Goal: Navigation & Orientation: Find specific page/section

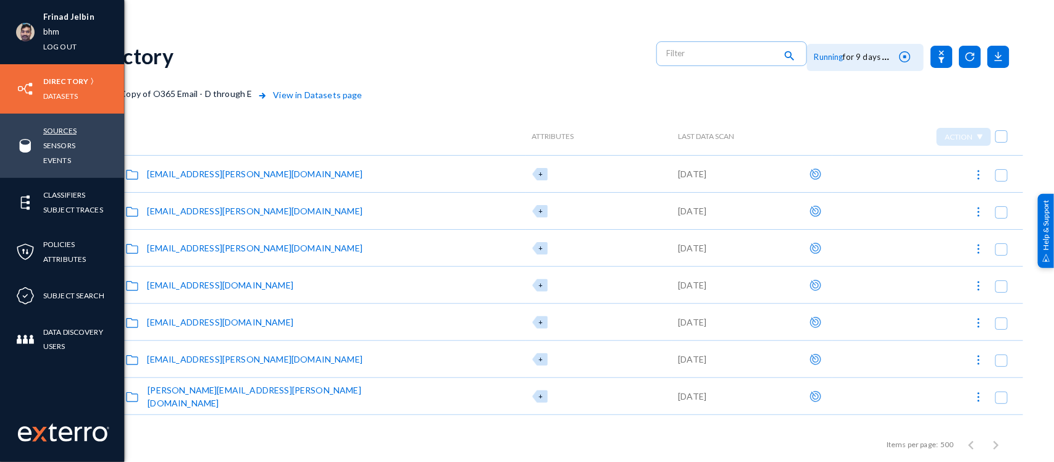
click at [57, 128] on link "Sources" at bounding box center [59, 130] width 33 height 14
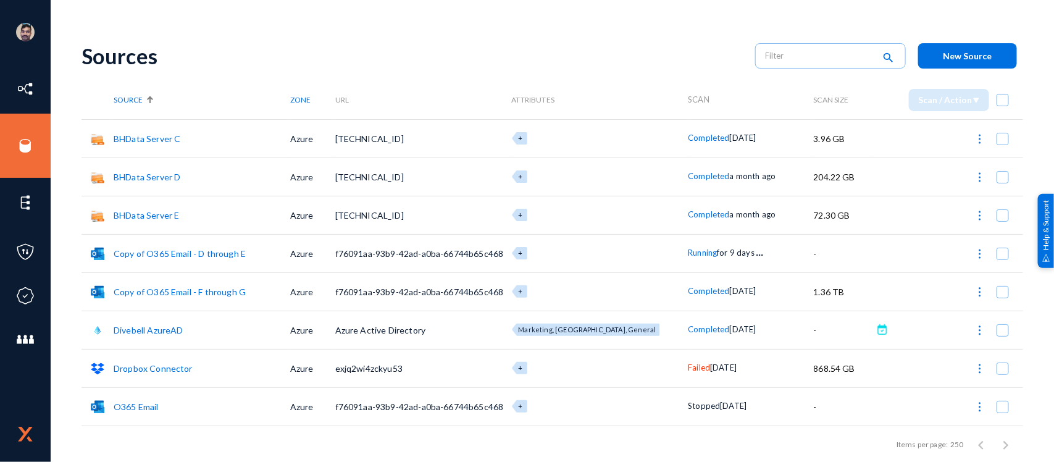
click at [688, 252] on span "Running" at bounding box center [702, 253] width 29 height 10
click at [667, 70] on div at bounding box center [527, 231] width 1054 height 462
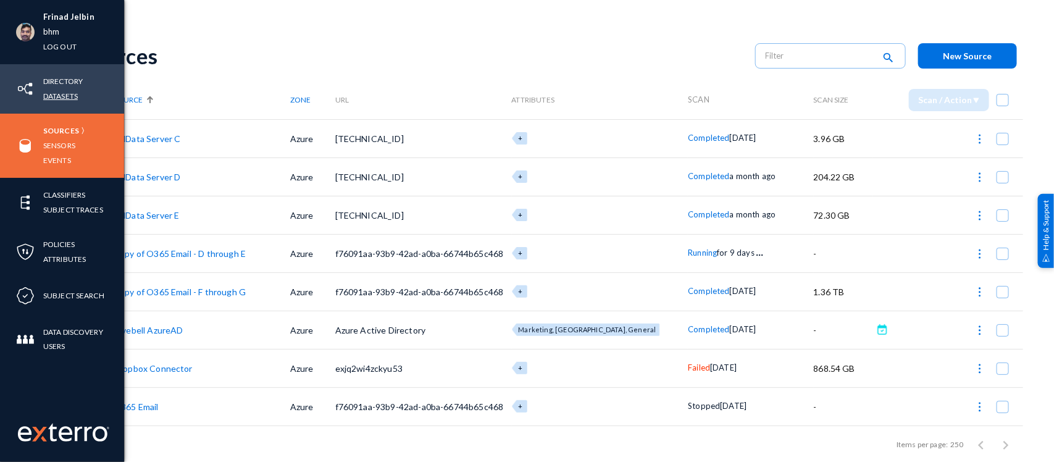
click at [60, 93] on link "Datasets" at bounding box center [60, 96] width 35 height 14
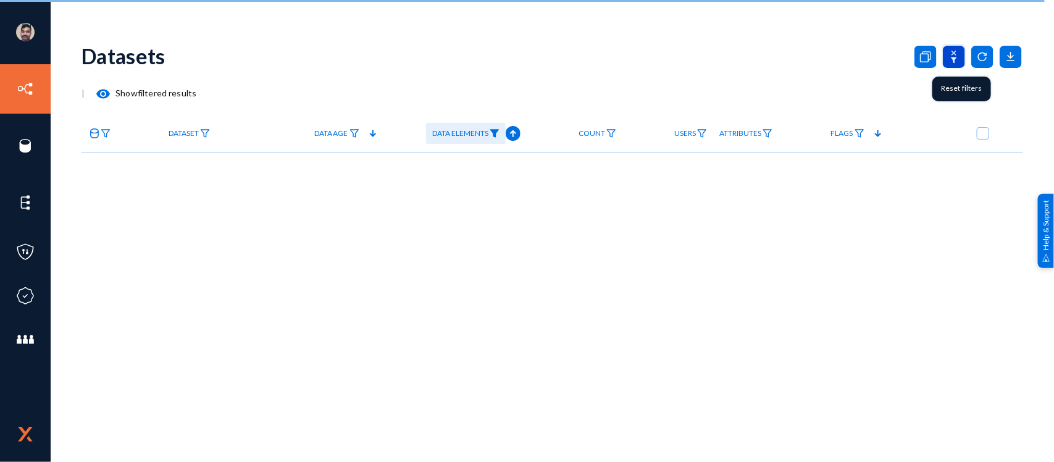
click at [949, 59] on icon at bounding box center [953, 57] width 22 height 22
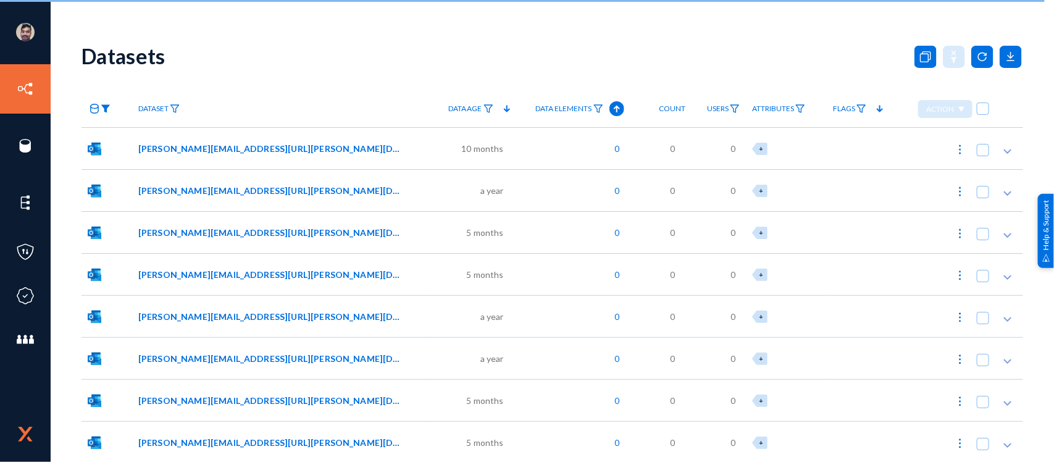
click at [105, 108] on img at bounding box center [106, 108] width 10 height 9
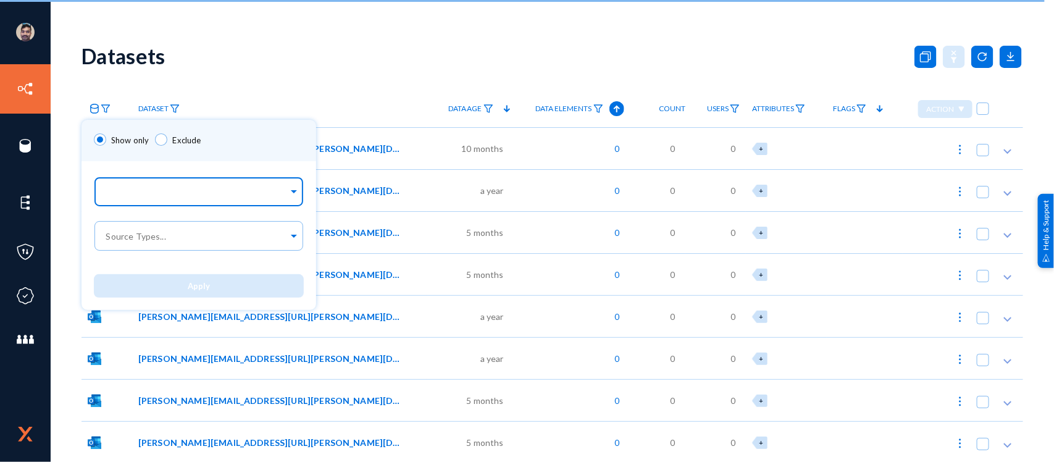
click at [147, 183] on div at bounding box center [196, 192] width 185 height 21
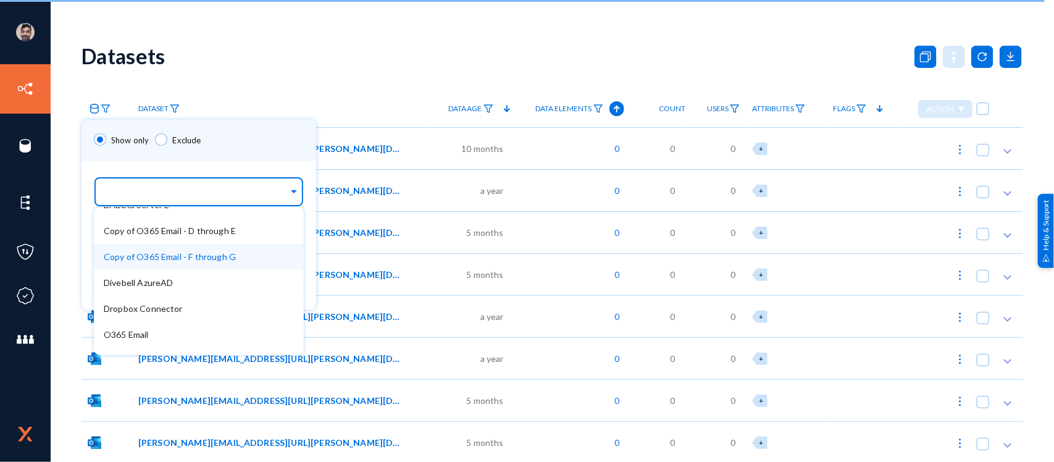
scroll to position [69, 0]
click at [177, 230] on span "Copy of O365 Email - D through E" at bounding box center [170, 228] width 132 height 10
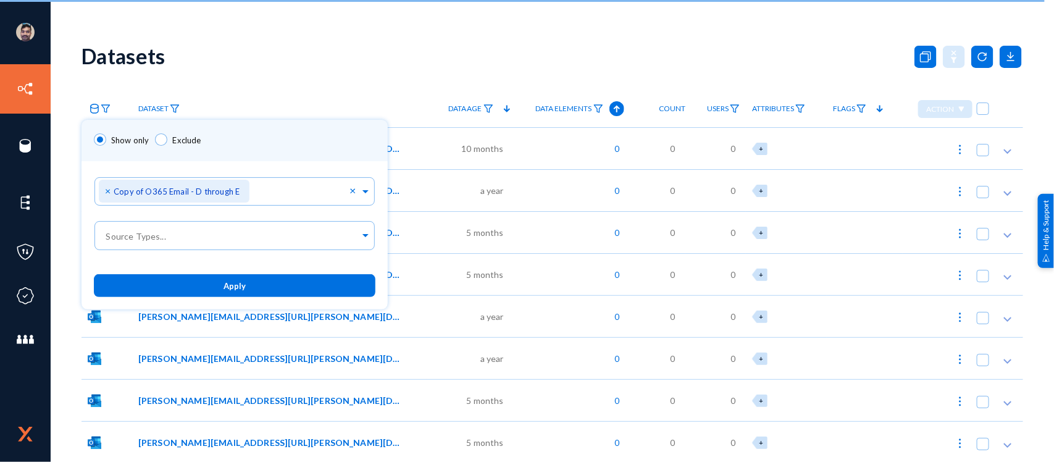
click at [293, 147] on div "Show only Exclude" at bounding box center [234, 140] width 306 height 41
click at [248, 288] on button "Apply" at bounding box center [234, 285] width 281 height 23
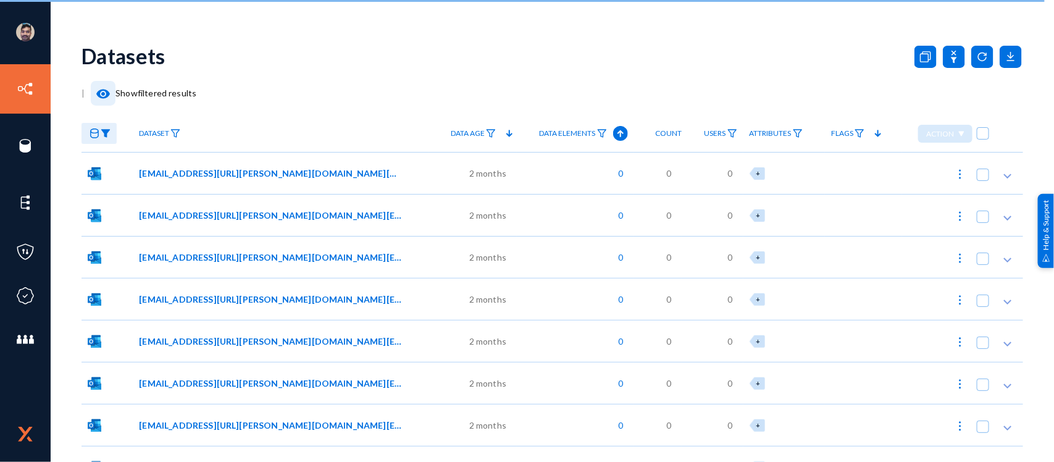
click at [99, 91] on mat-icon "visibility" at bounding box center [103, 93] width 15 height 15
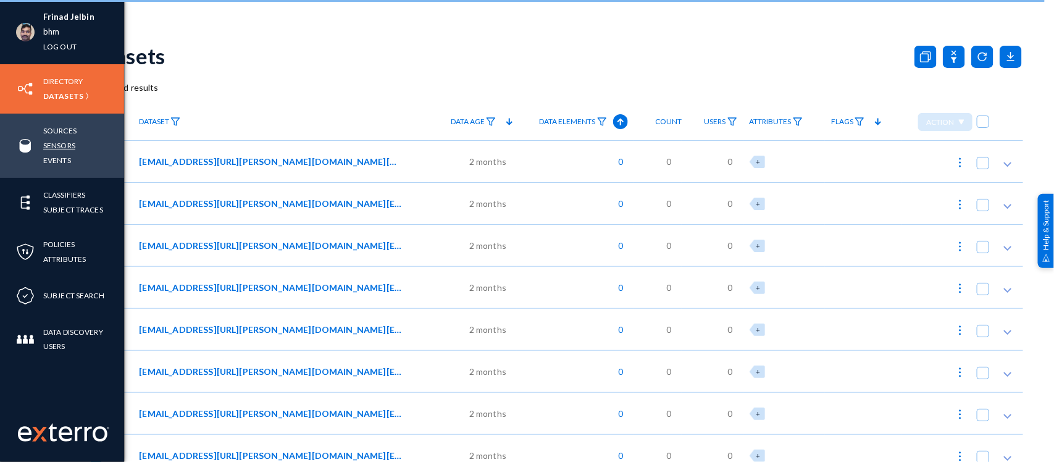
click at [60, 141] on link "Sensors" at bounding box center [59, 145] width 32 height 14
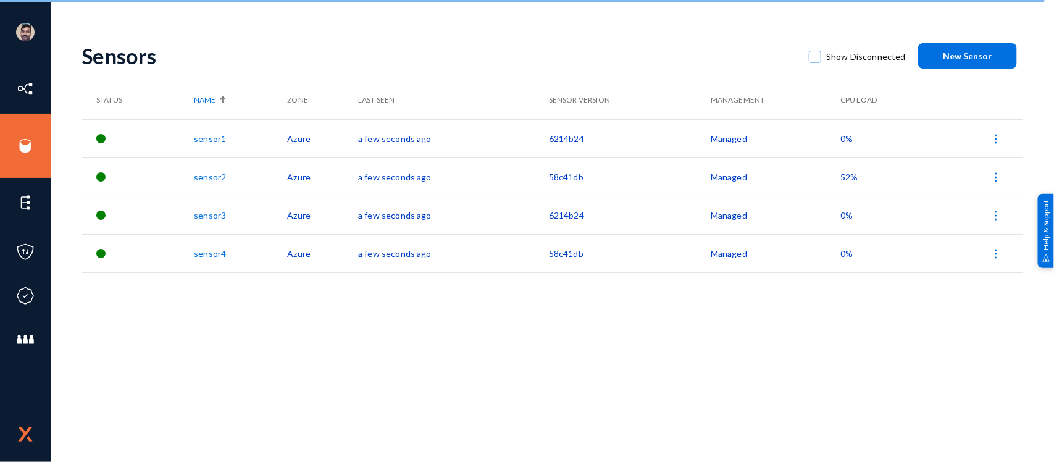
click at [847, 174] on span "52%" at bounding box center [848, 177] width 17 height 10
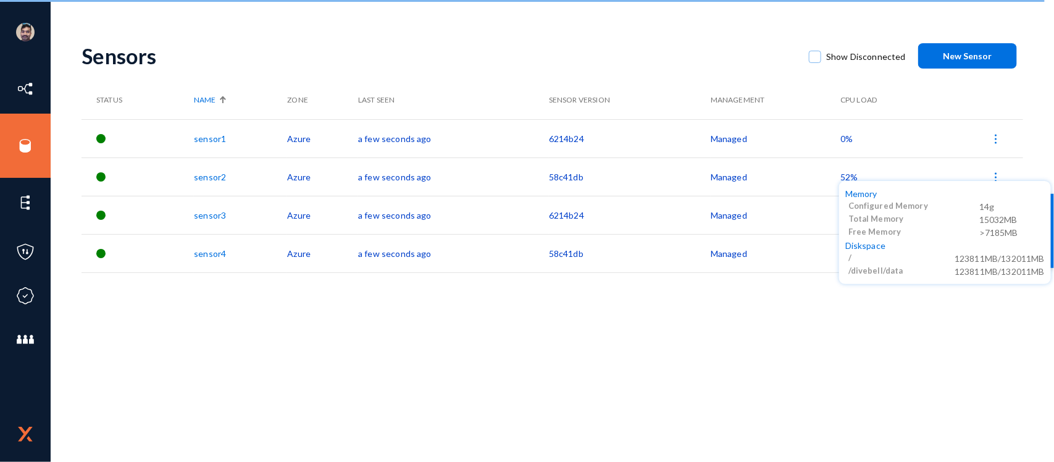
click at [715, 54] on div at bounding box center [527, 231] width 1054 height 462
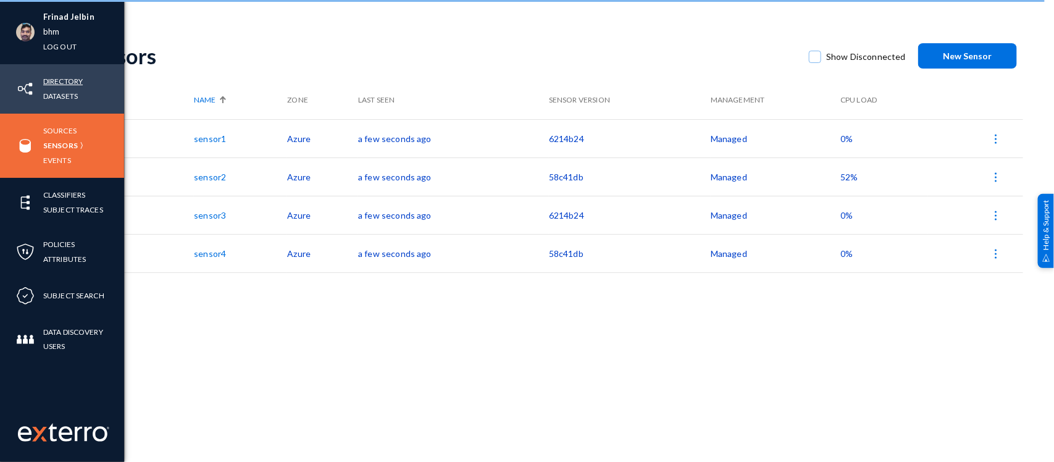
click at [62, 79] on link "Directory" at bounding box center [63, 81] width 40 height 14
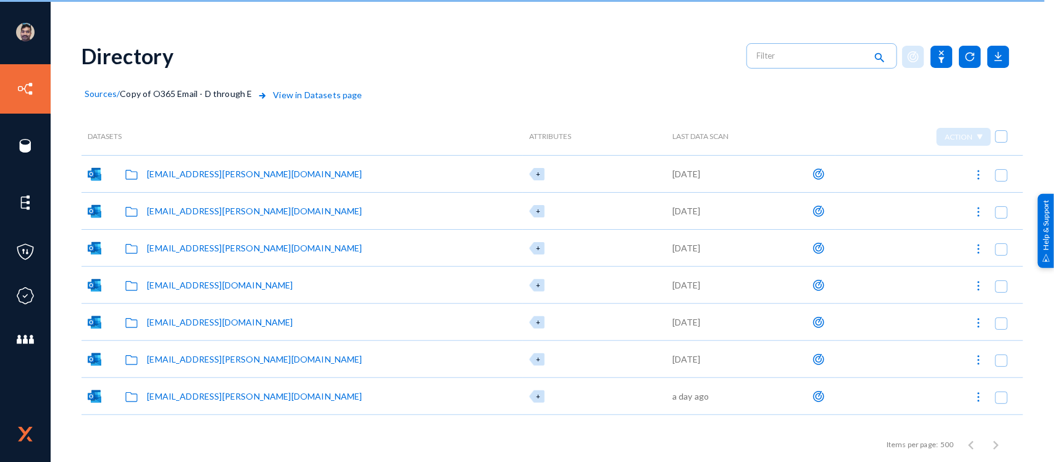
checkbox input "false"
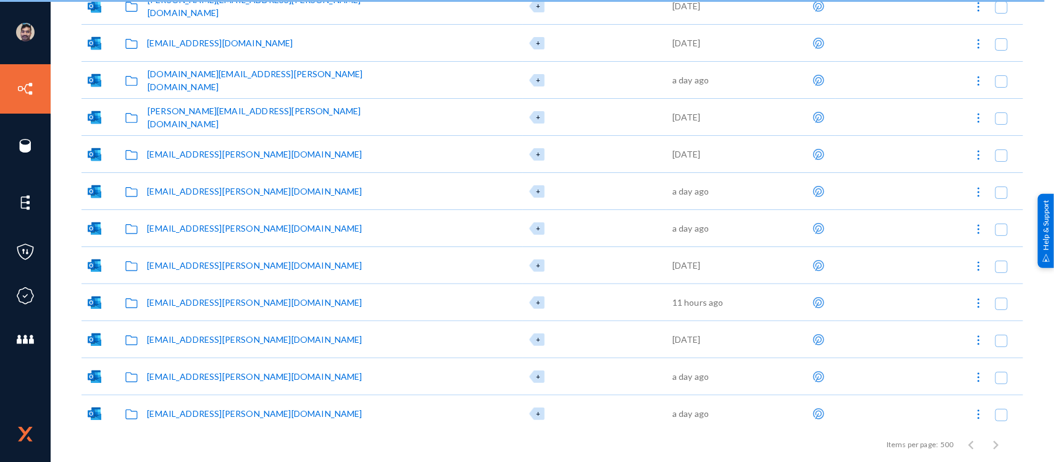
scroll to position [2467, 0]
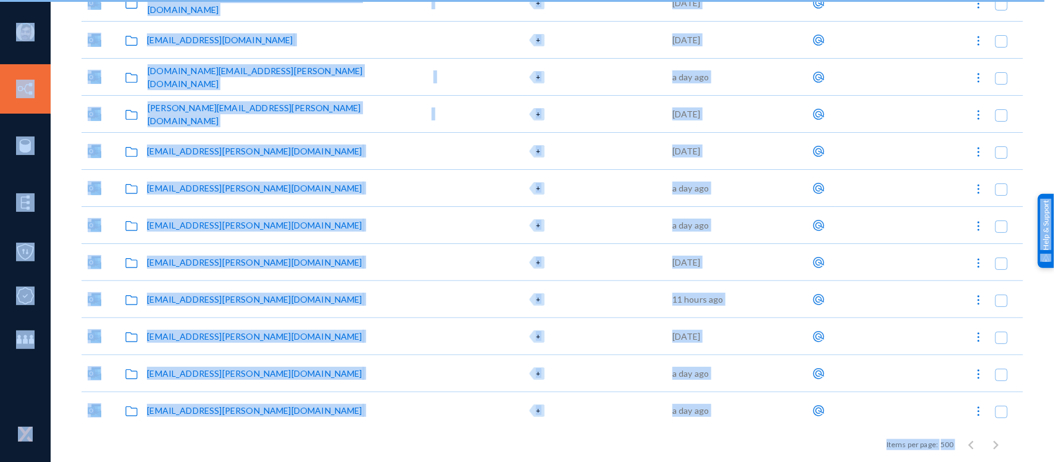
click at [191, 298] on div "[EMAIL_ADDRESS][PERSON_NAME][DOMAIN_NAME]" at bounding box center [254, 299] width 215 height 13
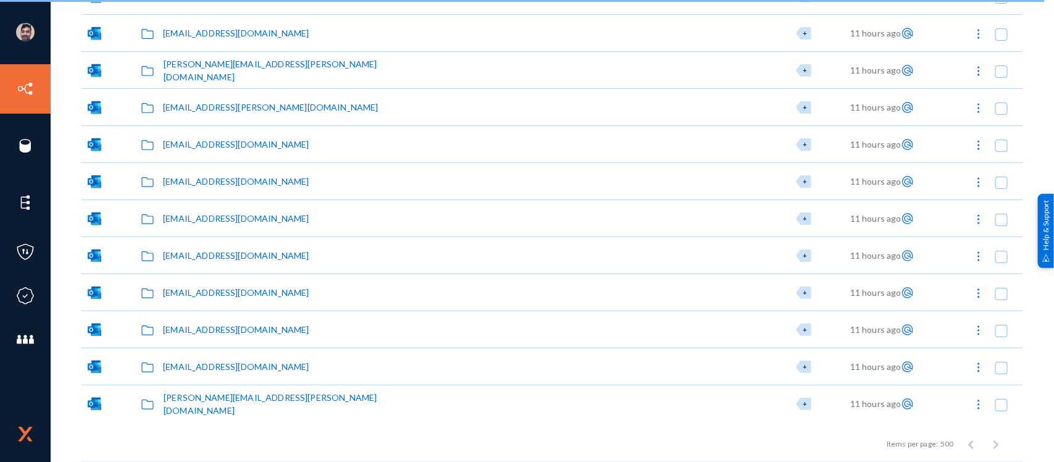
scroll to position [1770, 0]
click at [191, 298] on div "[EMAIL_ADDRESS][DOMAIN_NAME]" at bounding box center [236, 292] width 146 height 13
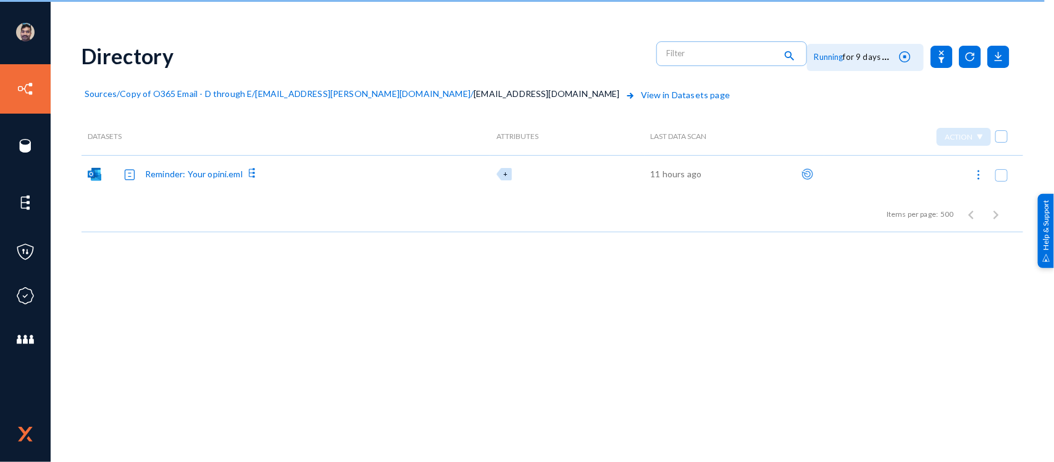
click at [299, 91] on span "[EMAIL_ADDRESS][PERSON_NAME][DOMAIN_NAME]" at bounding box center [363, 93] width 215 height 10
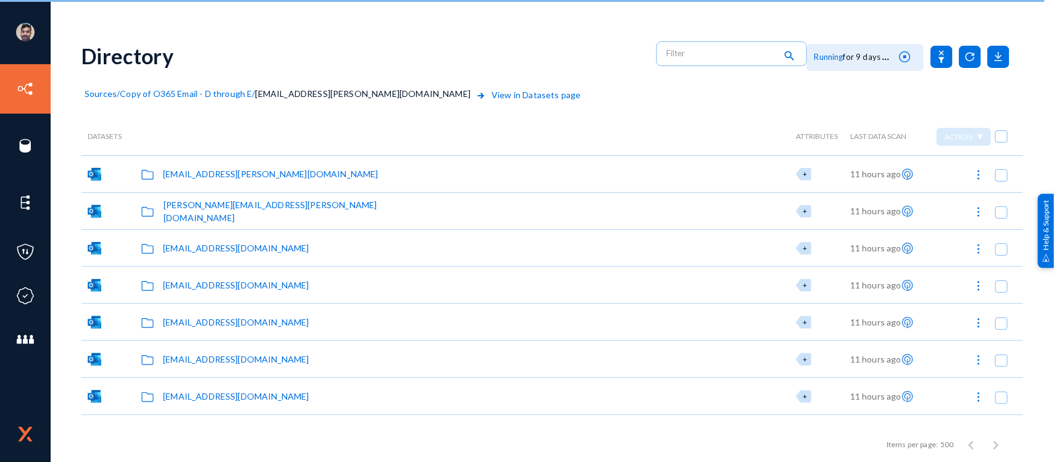
click at [208, 173] on div "[EMAIL_ADDRESS][PERSON_NAME][DOMAIN_NAME]" at bounding box center [270, 173] width 215 height 13
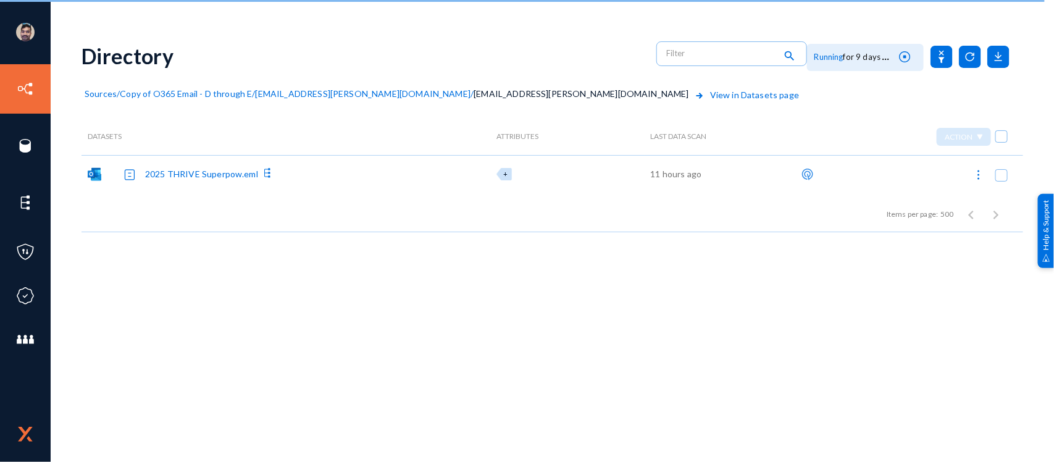
click at [301, 91] on span "[EMAIL_ADDRESS][PERSON_NAME][DOMAIN_NAME]" at bounding box center [363, 93] width 215 height 10
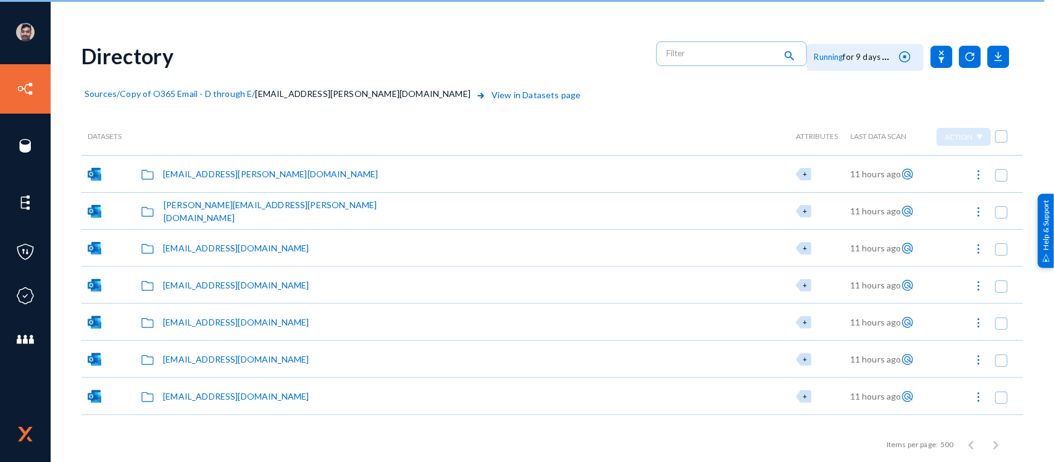
click at [205, 90] on span "Copy of O365 Email - D through E" at bounding box center [186, 93] width 132 height 10
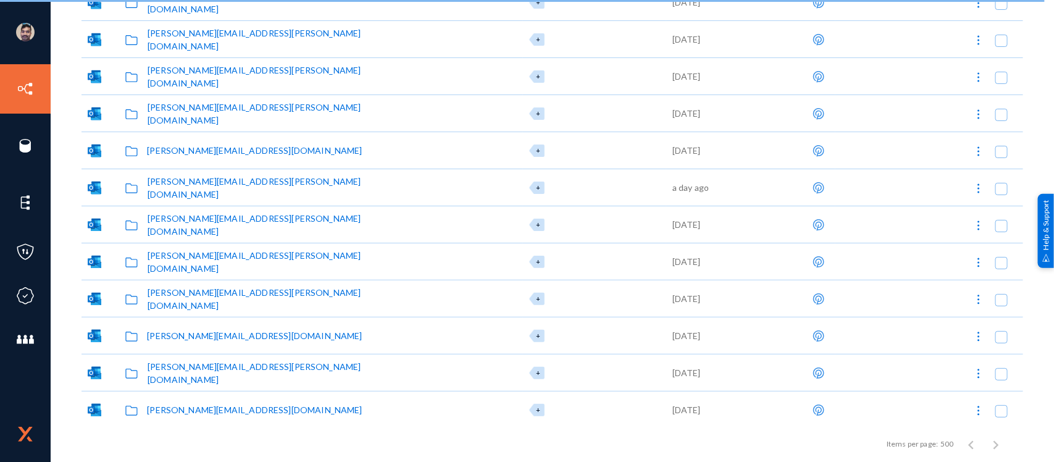
scroll to position [820, 0]
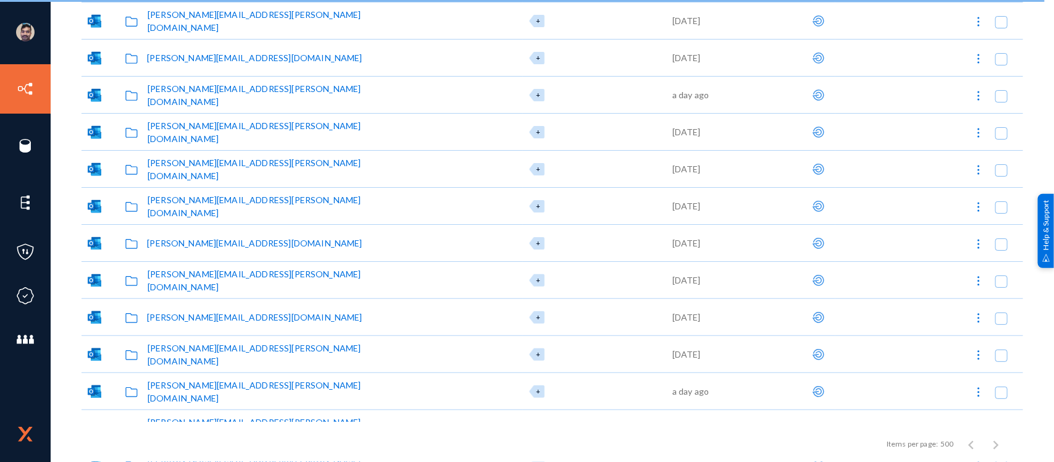
click at [169, 241] on div "[PERSON_NAME][EMAIL_ADDRESS][DOMAIN_NAME]" at bounding box center [254, 242] width 215 height 13
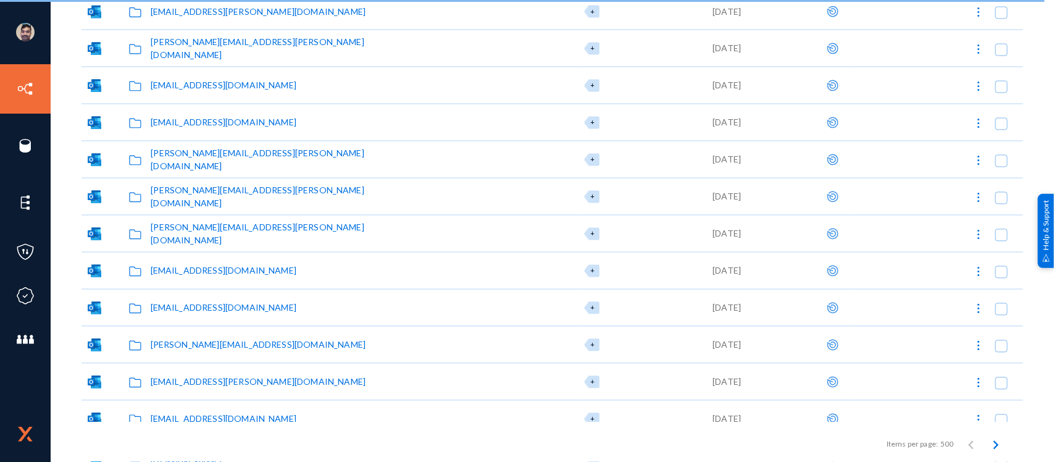
scroll to position [9459, 0]
click at [167, 267] on div "[EMAIL_ADDRESS][DOMAIN_NAME]" at bounding box center [224, 269] width 146 height 13
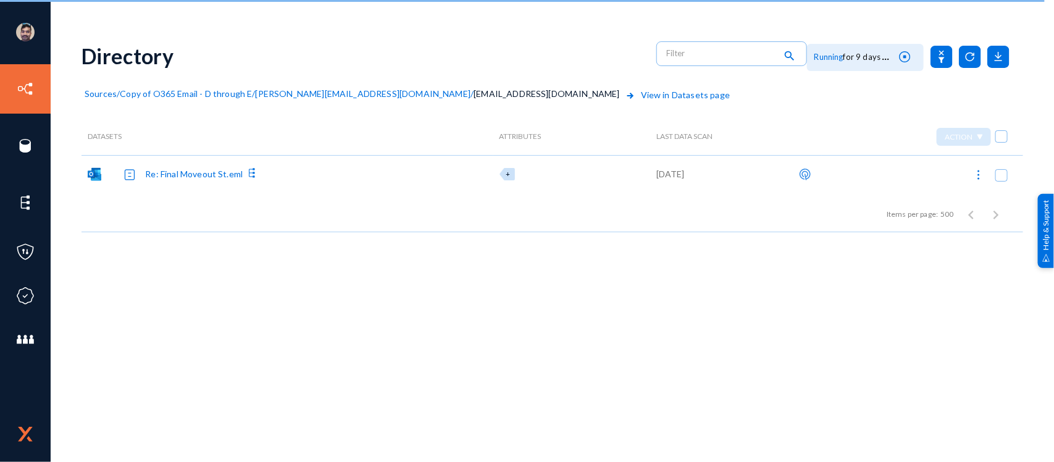
click at [136, 93] on span "Copy of O365 Email - D through E" at bounding box center [186, 93] width 132 height 10
